Goal: Task Accomplishment & Management: Manage account settings

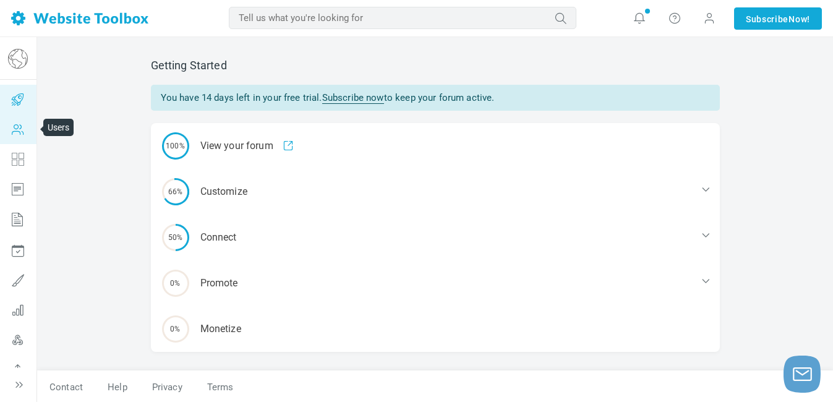
click at [23, 134] on icon at bounding box center [17, 129] width 37 height 30
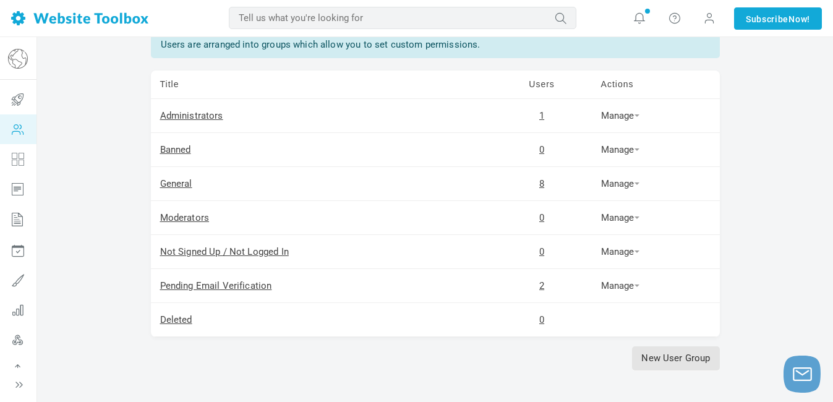
scroll to position [84, 0]
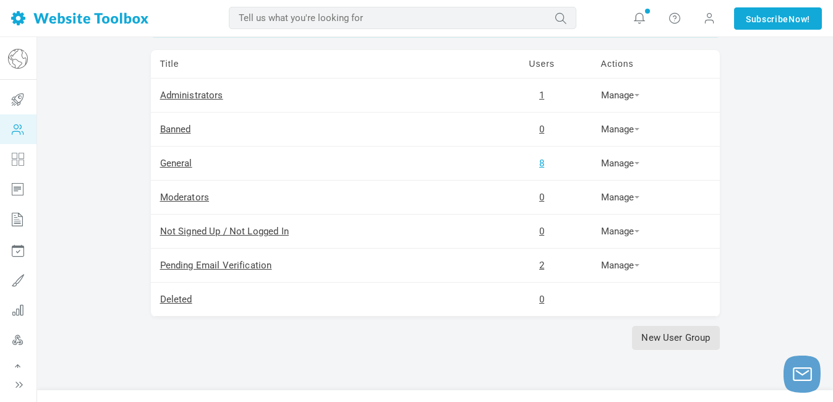
click at [540, 169] on link "8" at bounding box center [542, 163] width 5 height 11
